Goal: Task Accomplishment & Management: Manage account settings

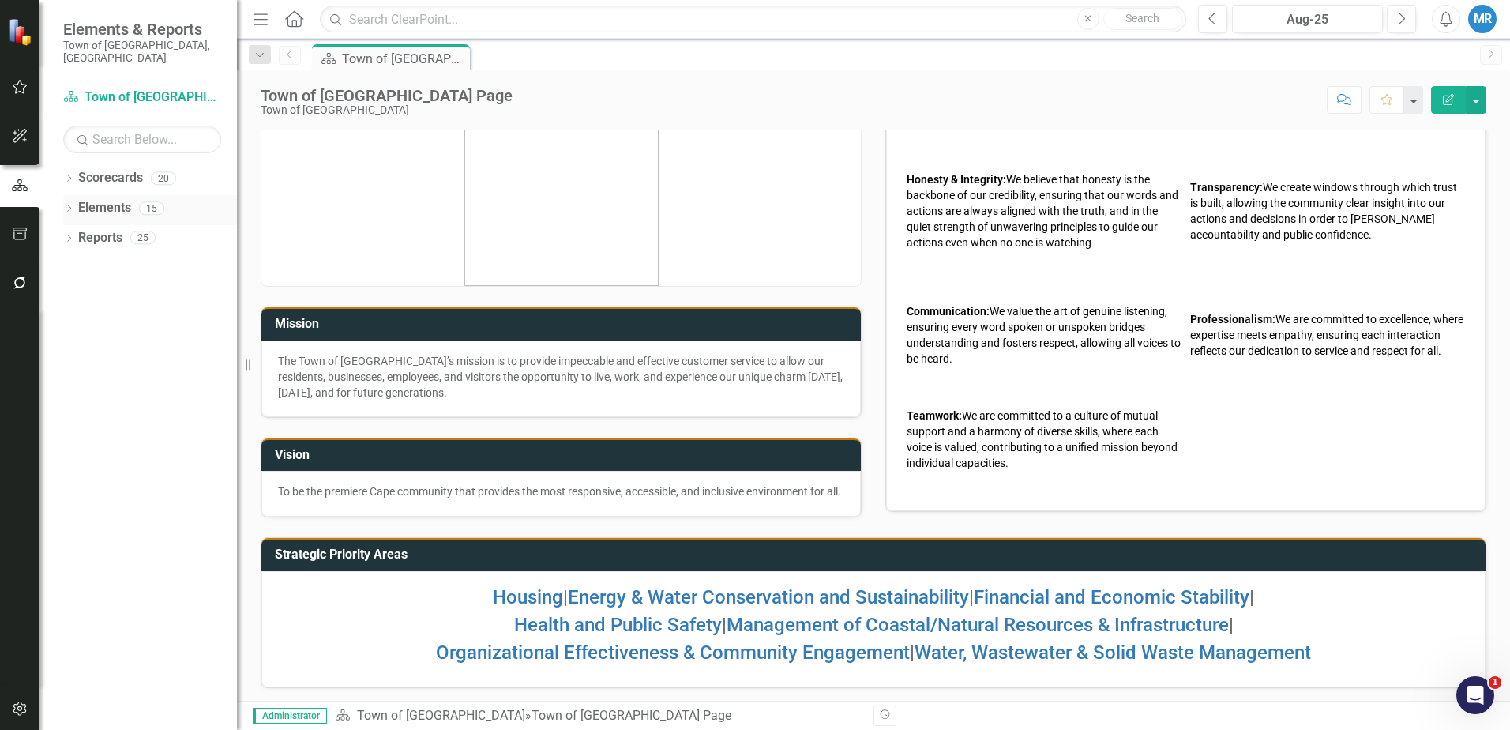
scroll to position [57, 0]
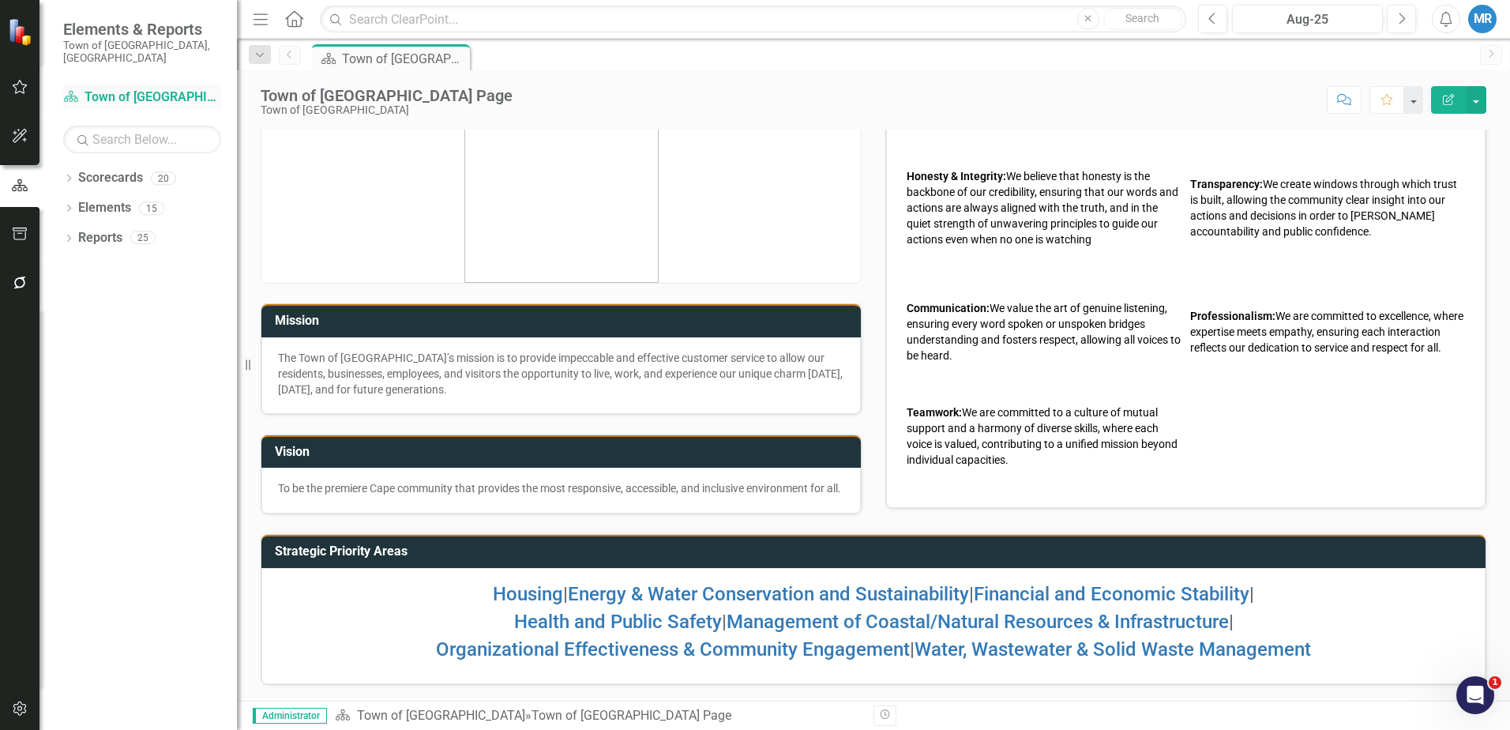
click at [125, 88] on link "Scorecard Town of [GEOGRAPHIC_DATA]" at bounding box center [142, 97] width 158 height 18
click at [107, 169] on link "Scorecards" at bounding box center [110, 178] width 65 height 18
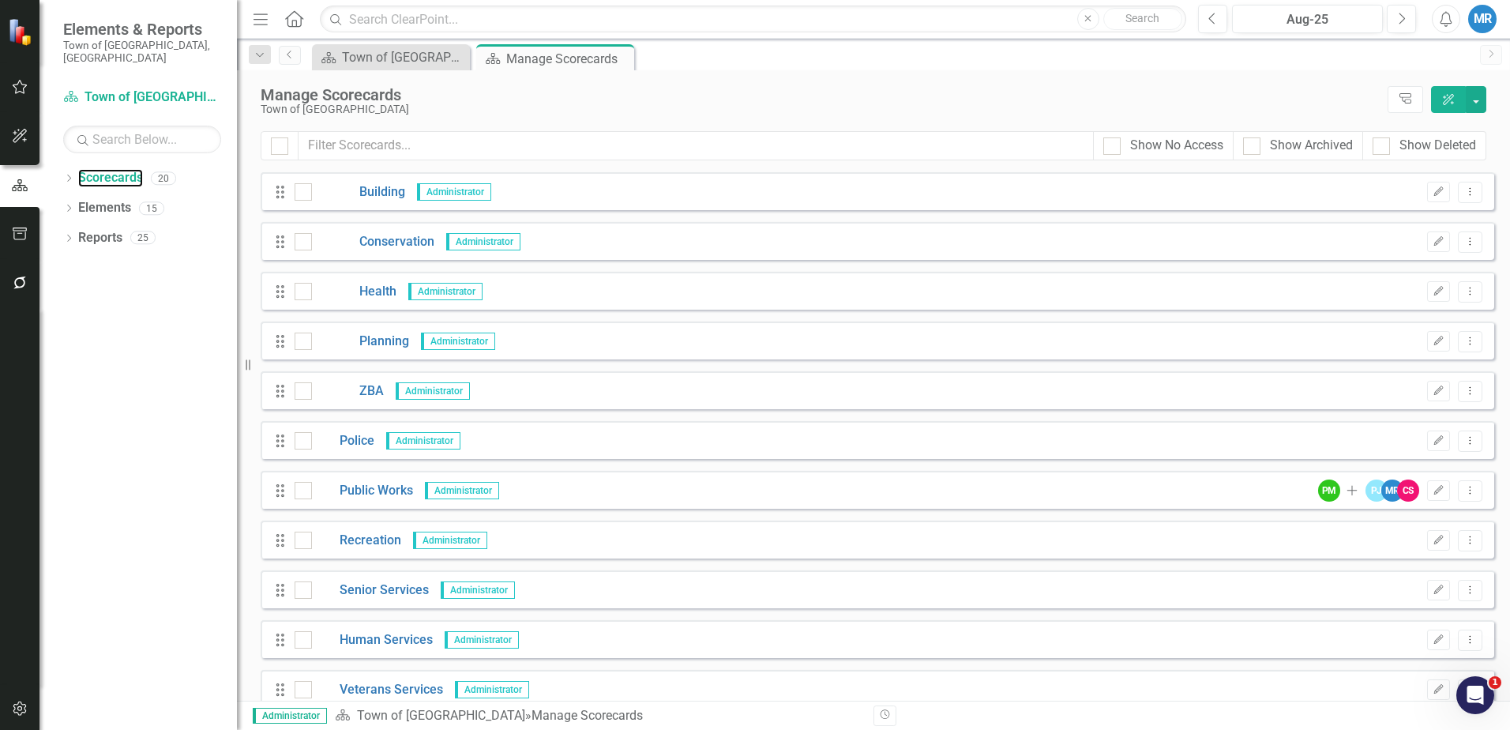
scroll to position [467, 0]
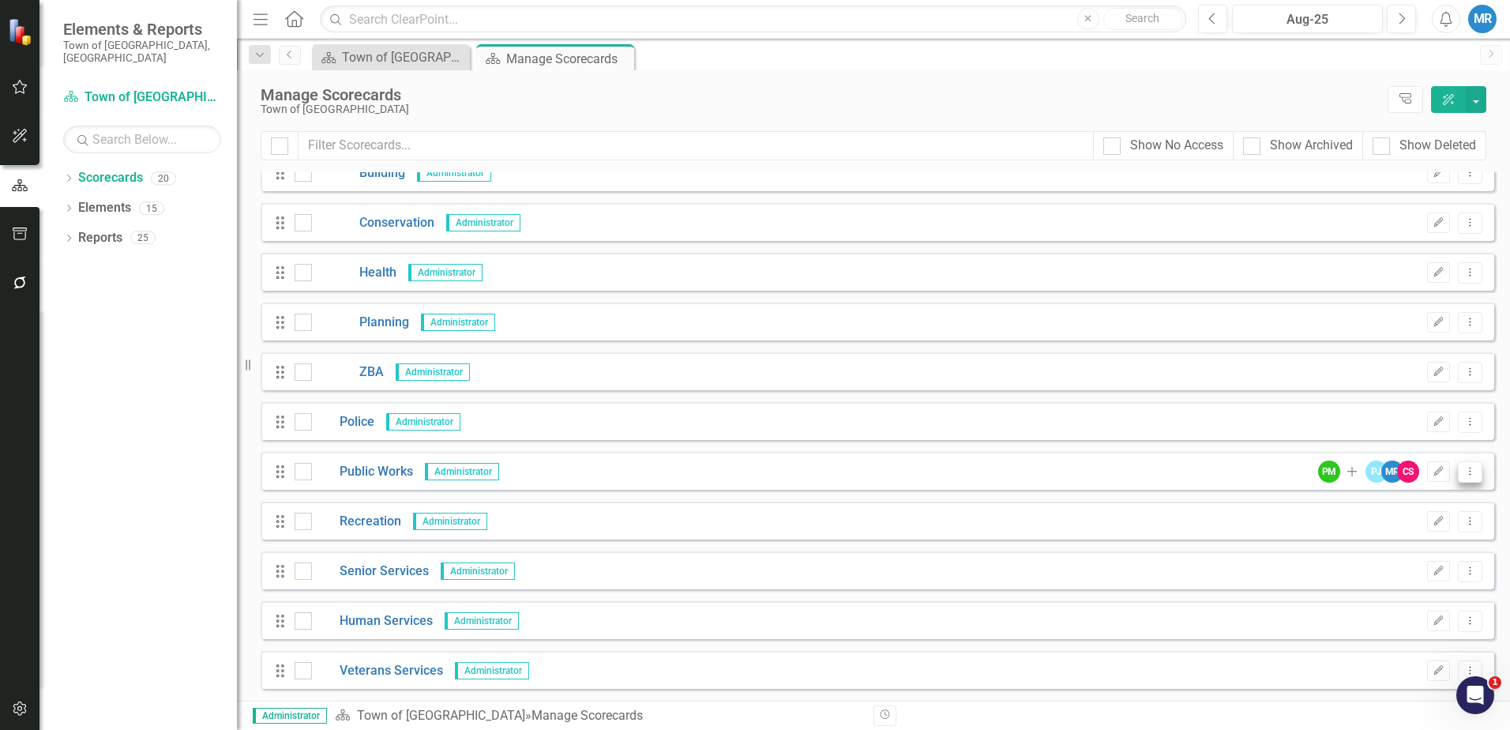
click at [1463, 473] on icon "Dropdown Menu" at bounding box center [1469, 471] width 13 height 10
click at [1432, 467] on icon "Edit" at bounding box center [1438, 471] width 12 height 9
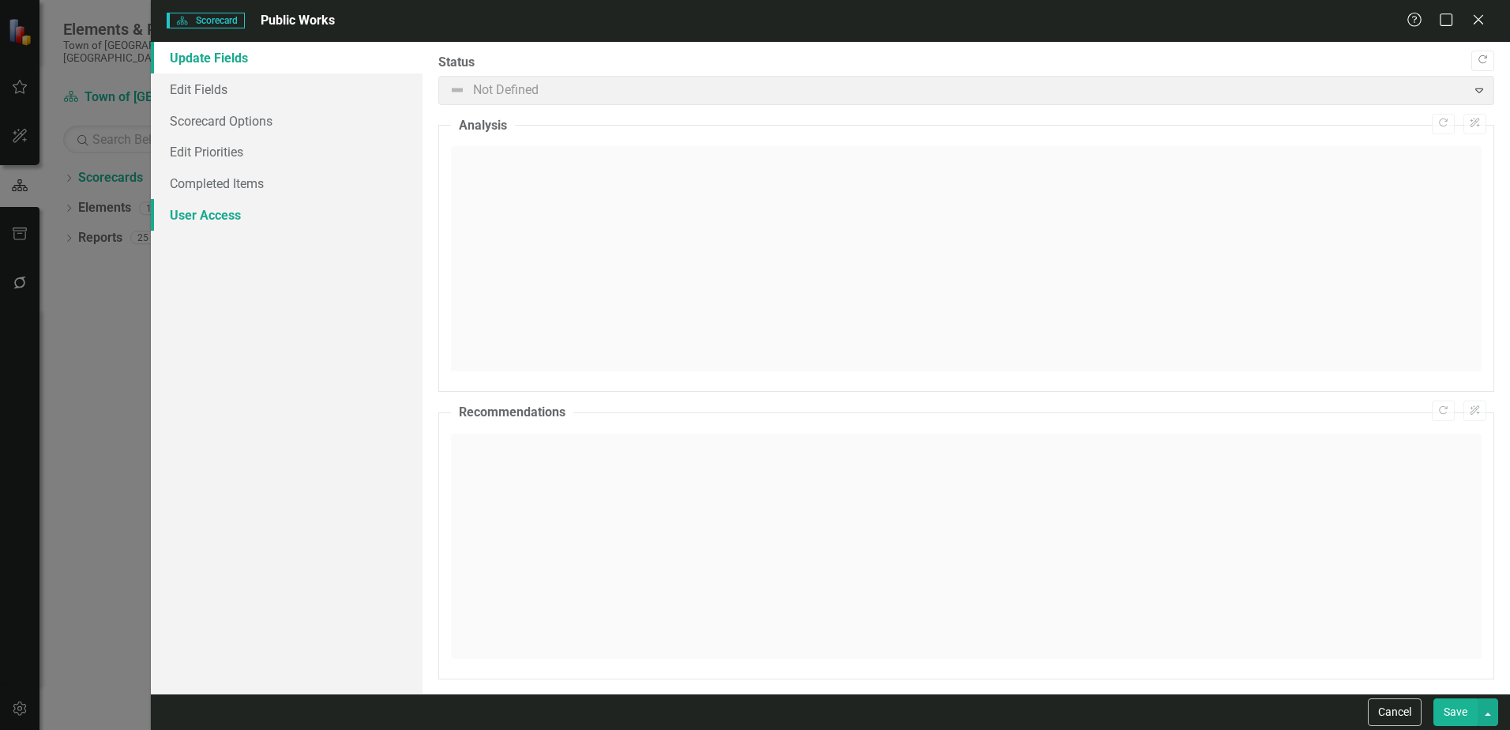
click at [209, 213] on link "User Access" at bounding box center [287, 215] width 272 height 32
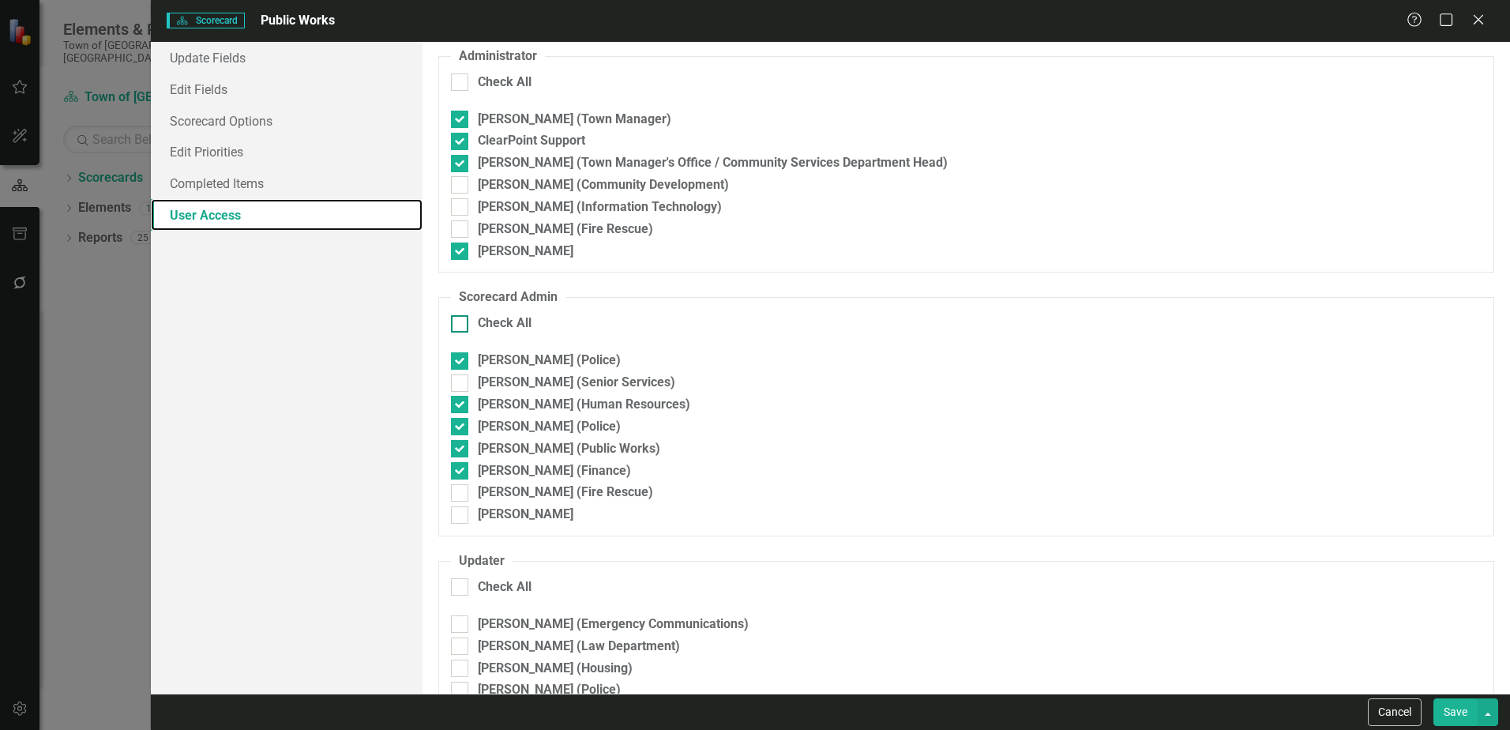
scroll to position [79, 0]
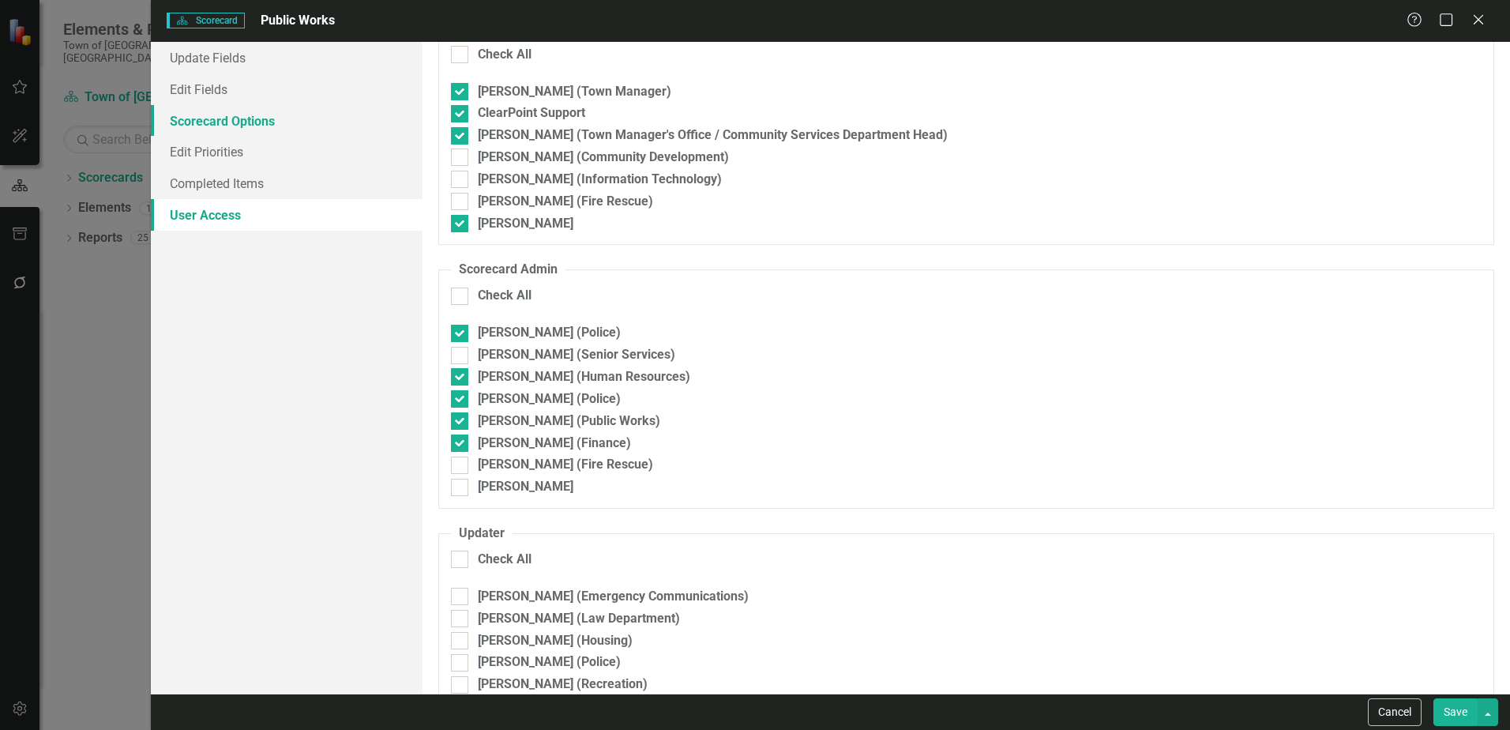
click at [247, 125] on link "Scorecard Options" at bounding box center [287, 121] width 272 height 32
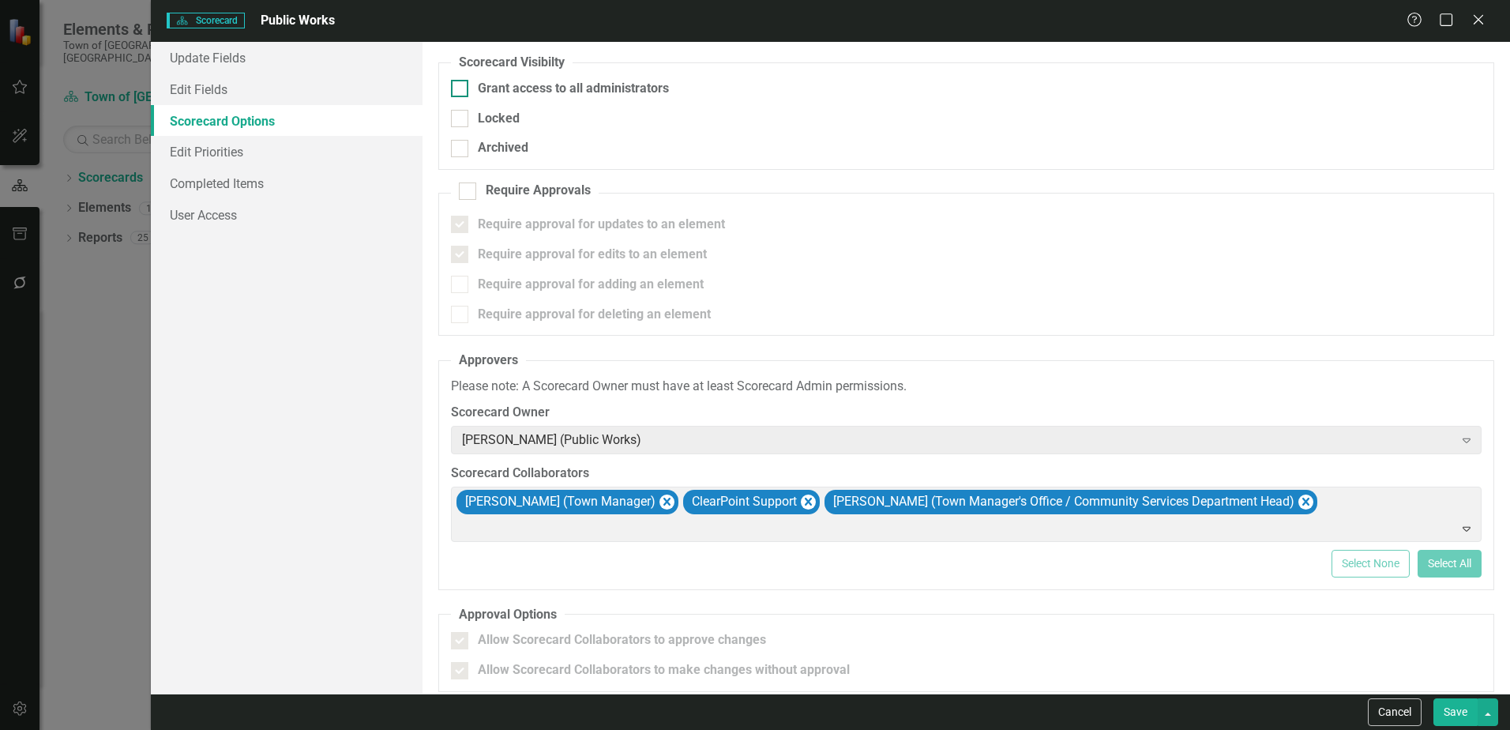
click at [463, 90] on div at bounding box center [459, 88] width 17 height 17
click at [461, 90] on input "Grant access to all administrators" at bounding box center [456, 85] width 10 height 10
checkbox input "true"
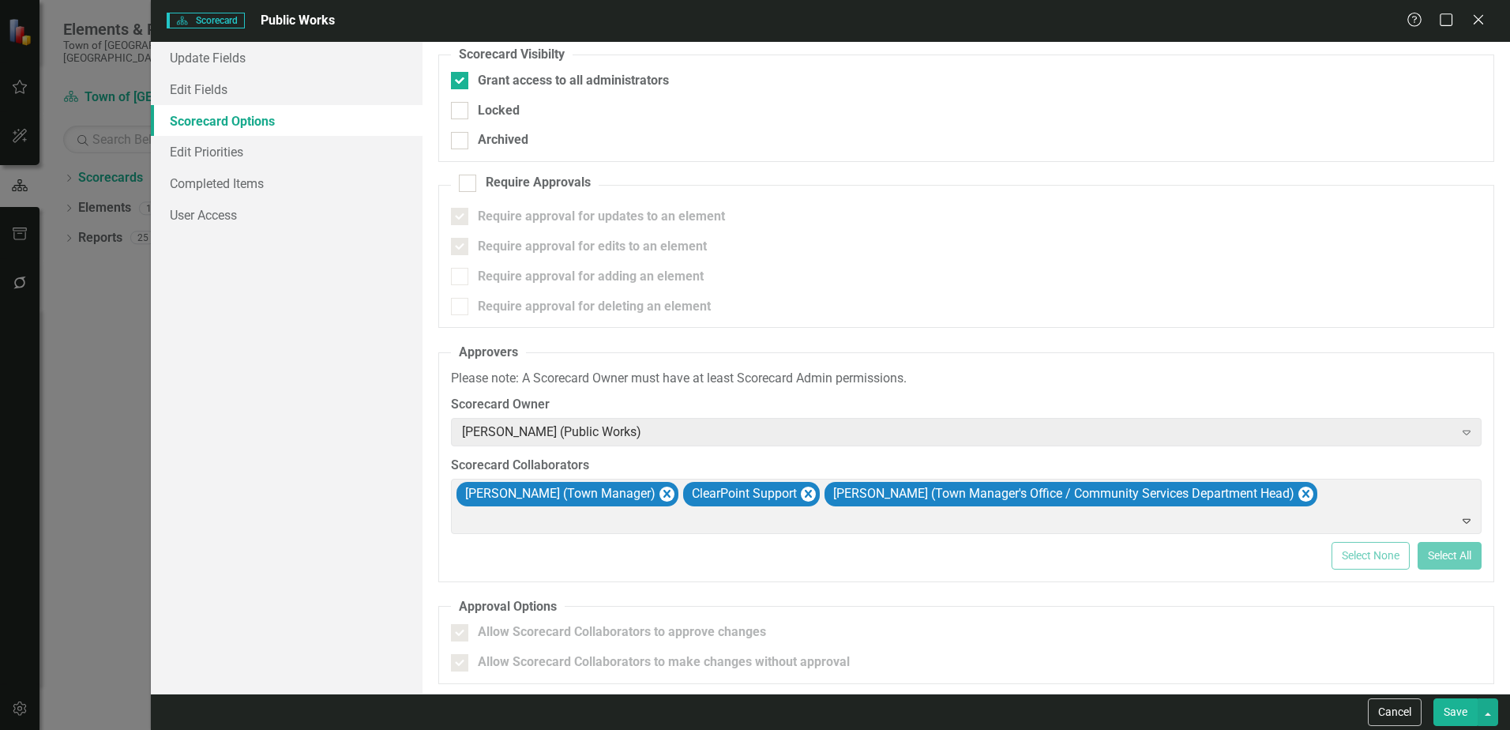
scroll to position [10, 0]
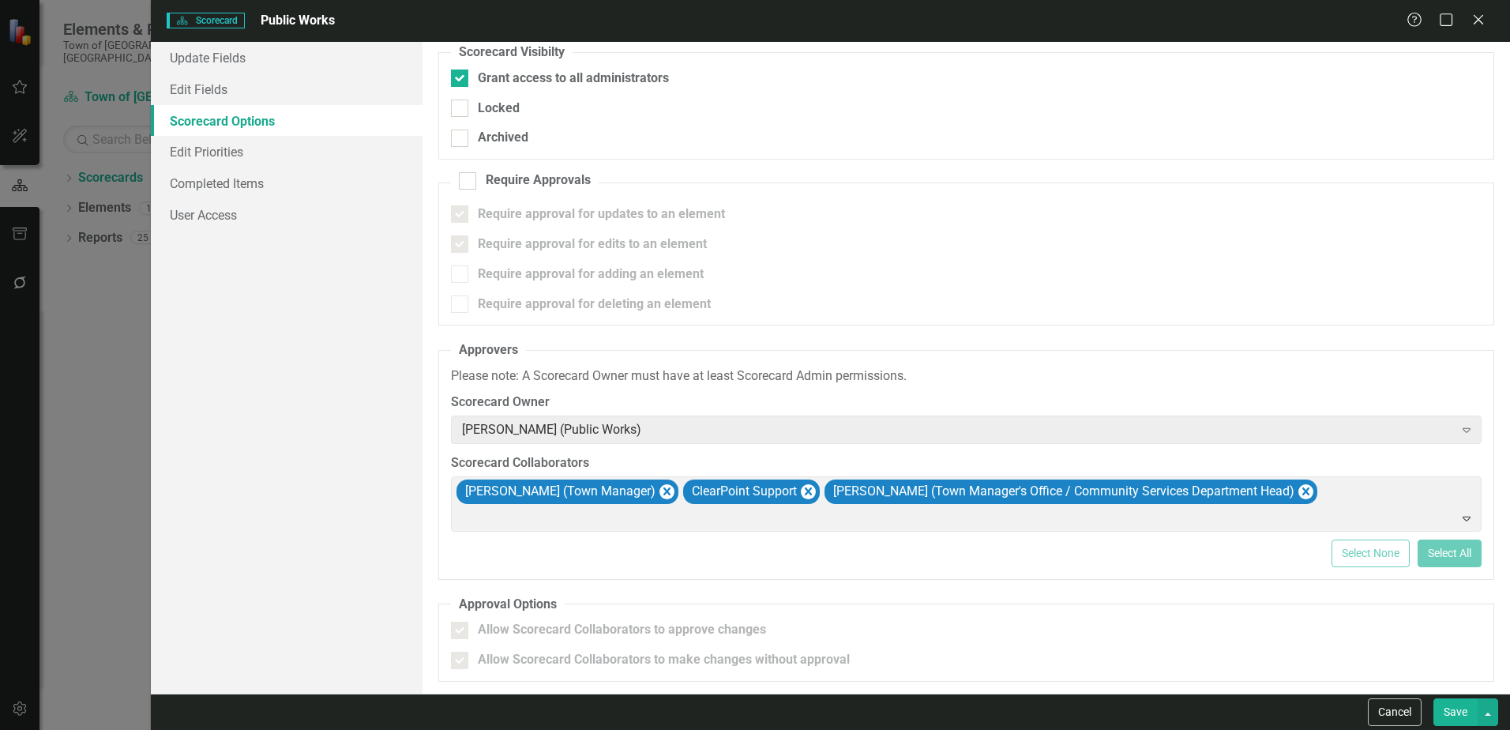
click at [1458, 711] on button "Save" at bounding box center [1455, 712] width 44 height 28
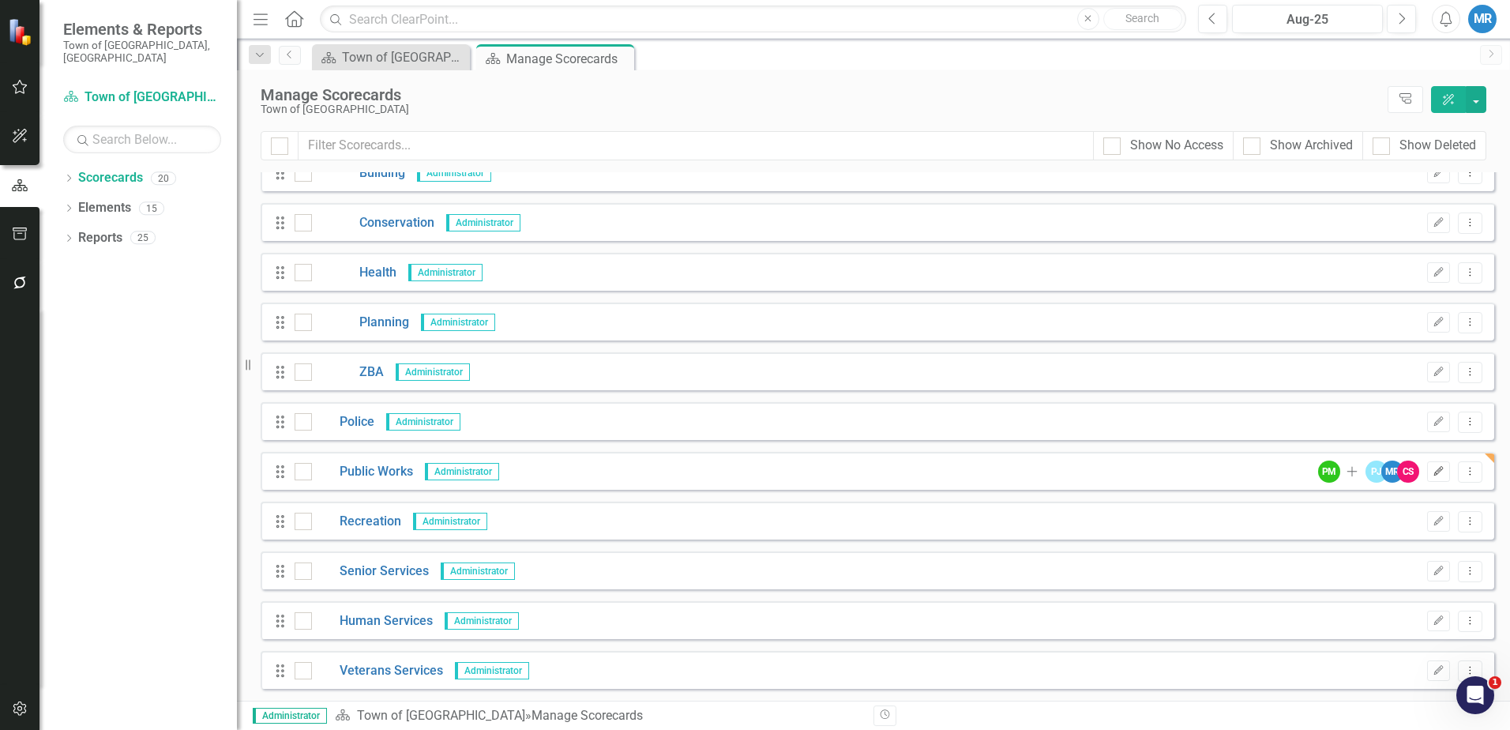
click at [1434, 471] on icon "button" at bounding box center [1438, 470] width 9 height 9
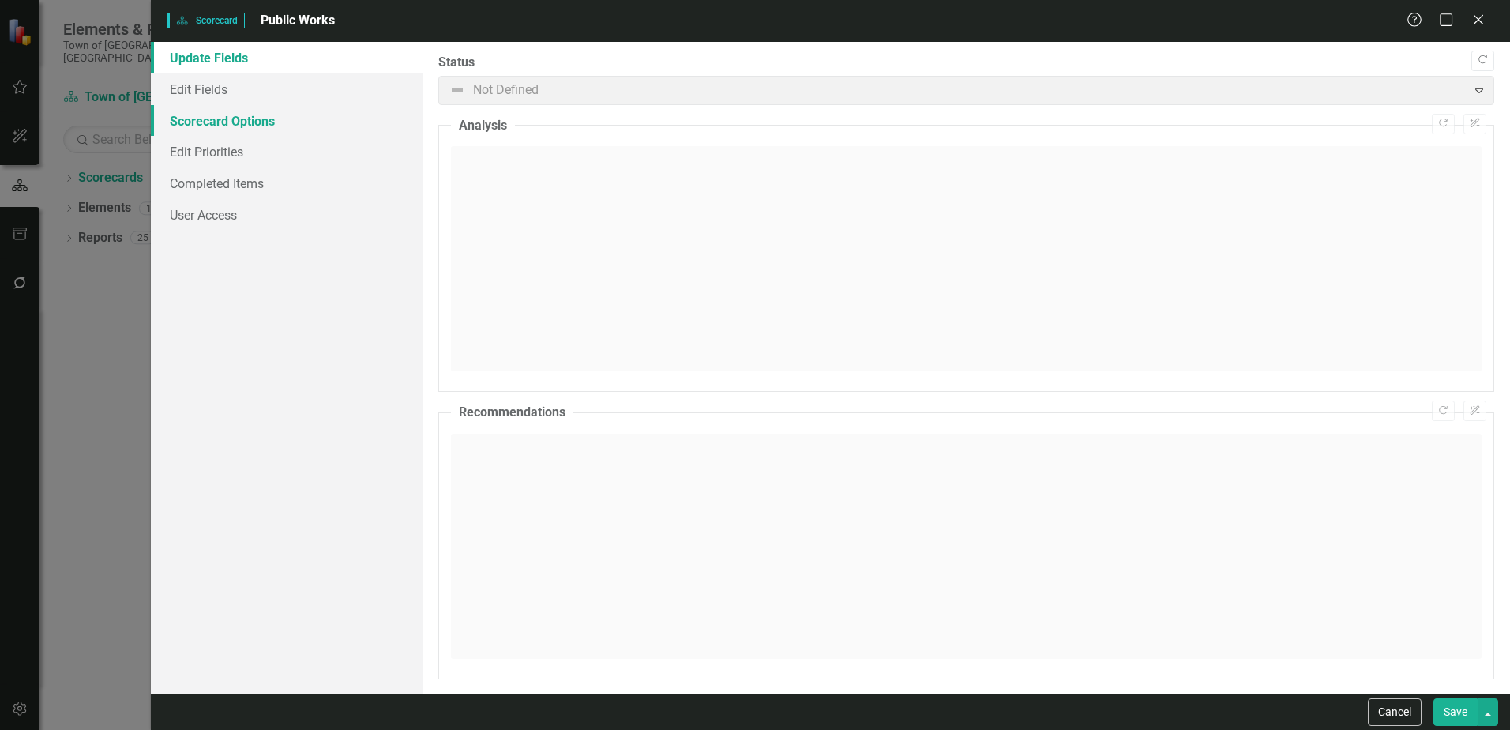
click at [222, 116] on link "Scorecard Options" at bounding box center [287, 121] width 272 height 32
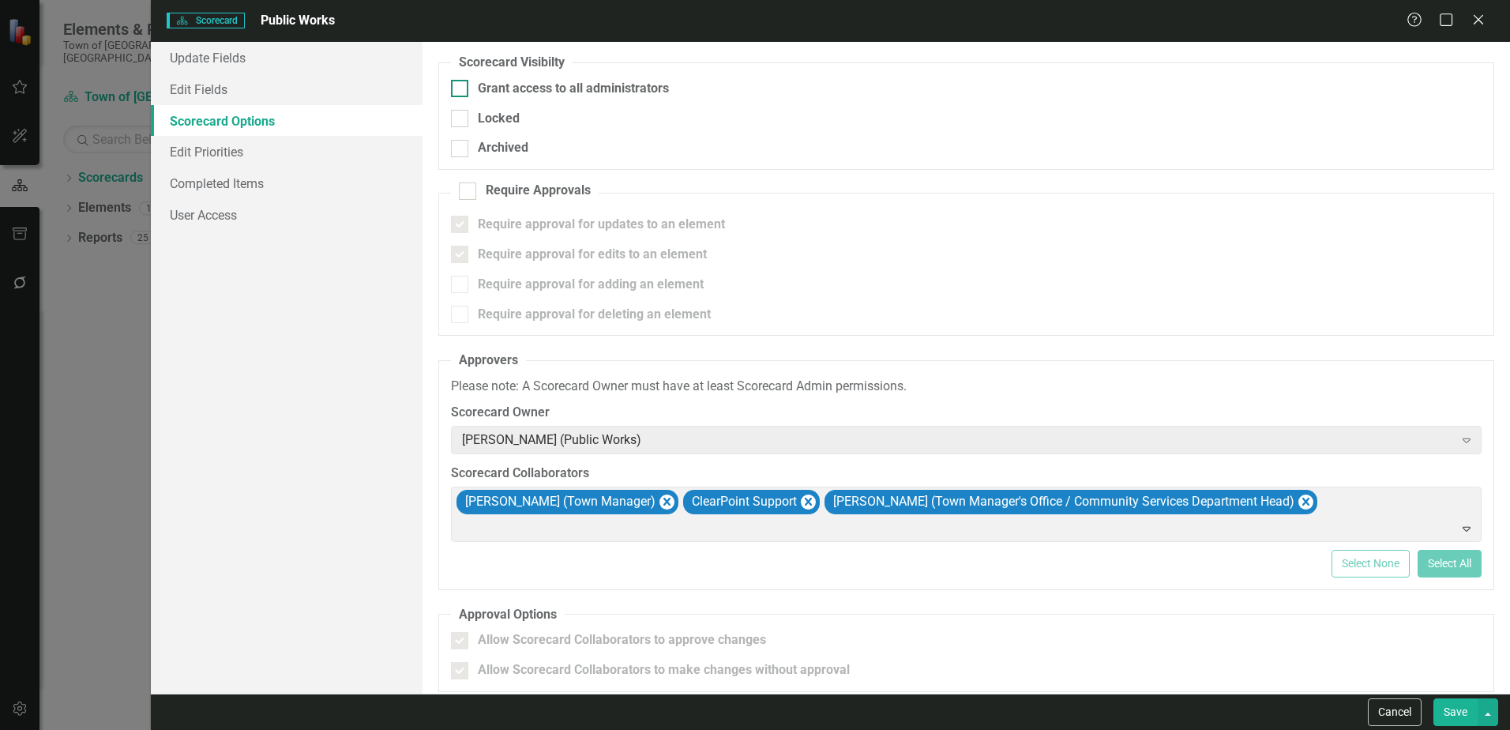
click at [458, 88] on input "Grant access to all administrators" at bounding box center [456, 85] width 10 height 10
checkbox input "true"
click at [1456, 716] on button "Save" at bounding box center [1455, 712] width 44 height 28
